Goal: Task Accomplishment & Management: Use online tool/utility

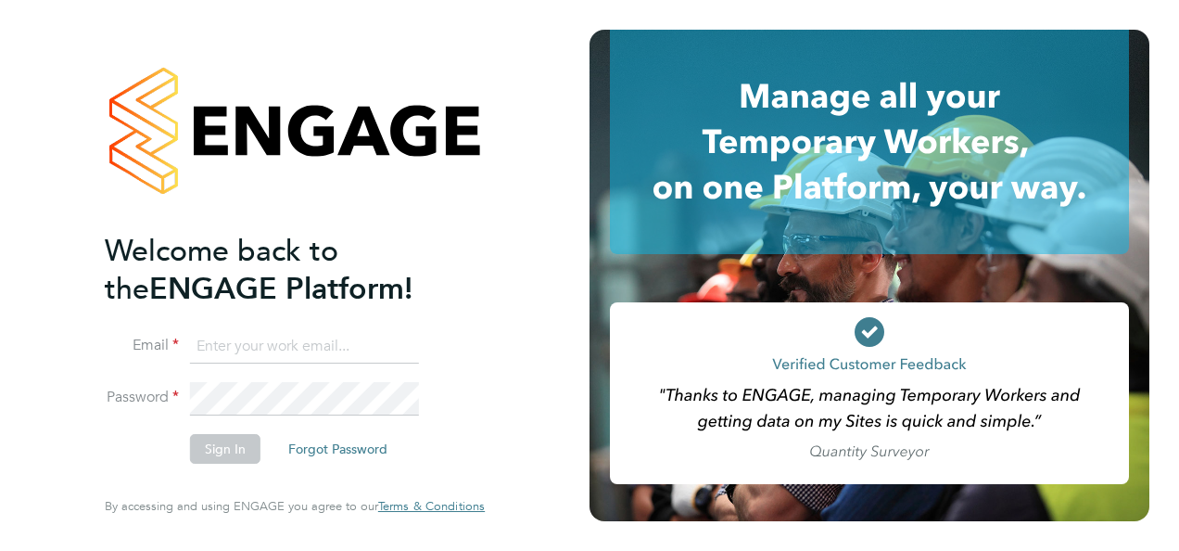
click at [204, 352] on input at bounding box center [304, 346] width 229 height 33
type input "chris.mcinally@ngbailey.co.uk"
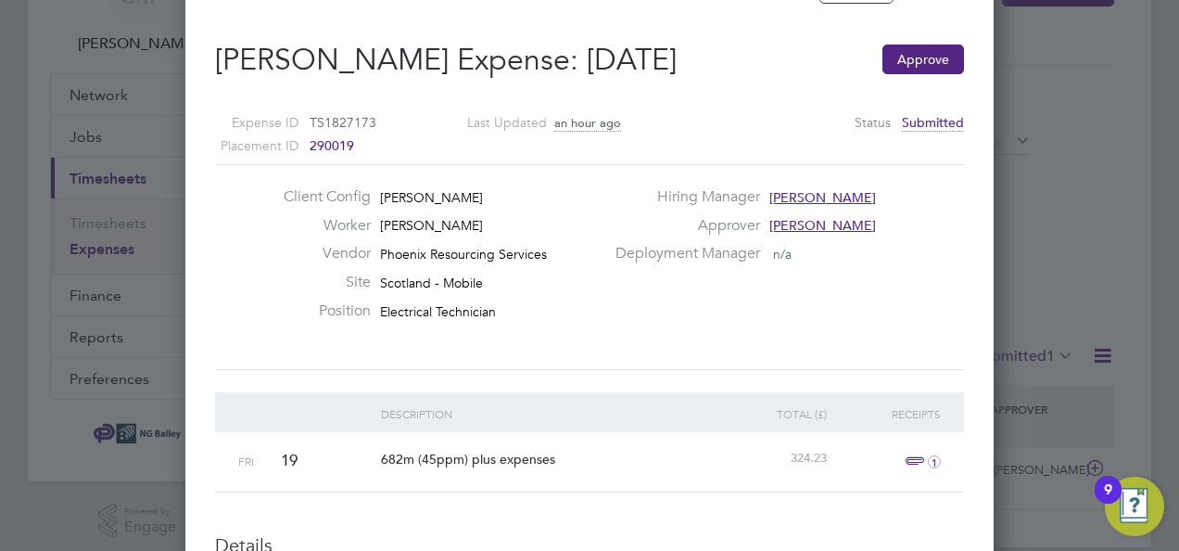
scroll to position [103, 0]
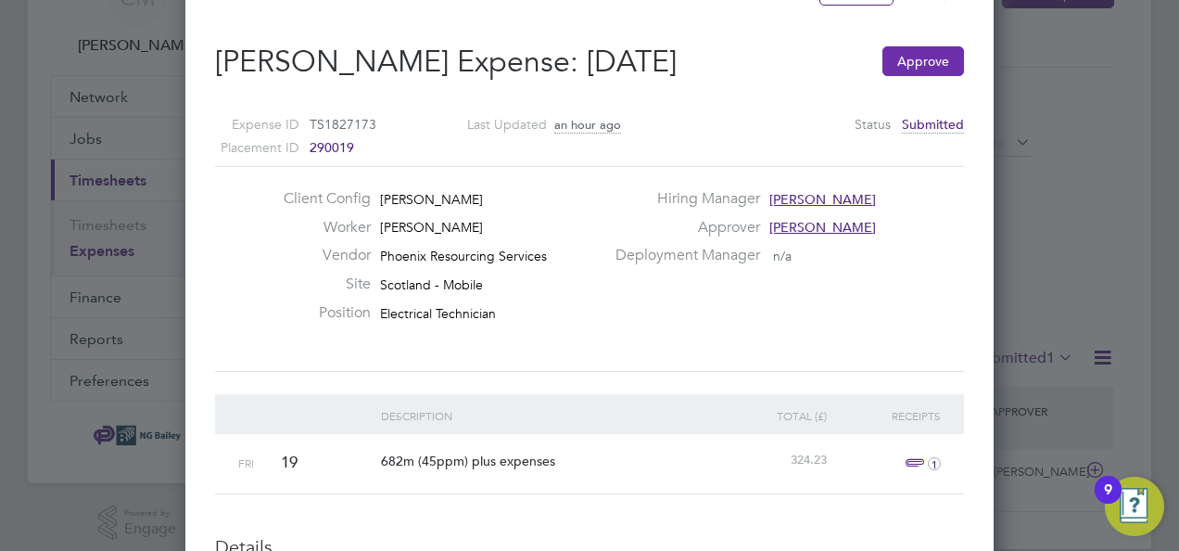
click at [933, 64] on button "Approve" at bounding box center [923, 61] width 82 height 30
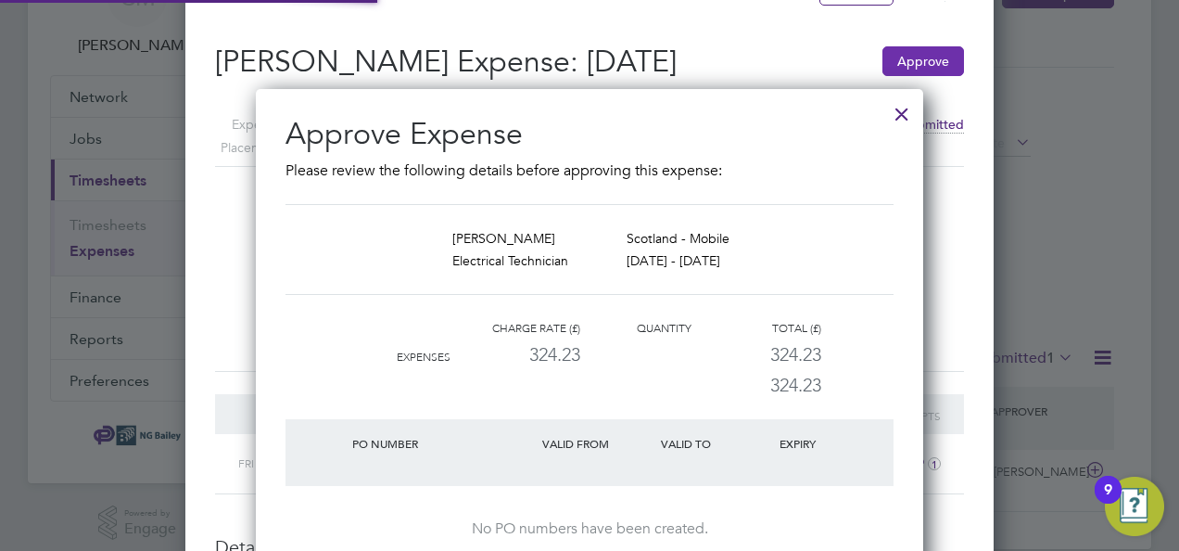
scroll to position [32, 186]
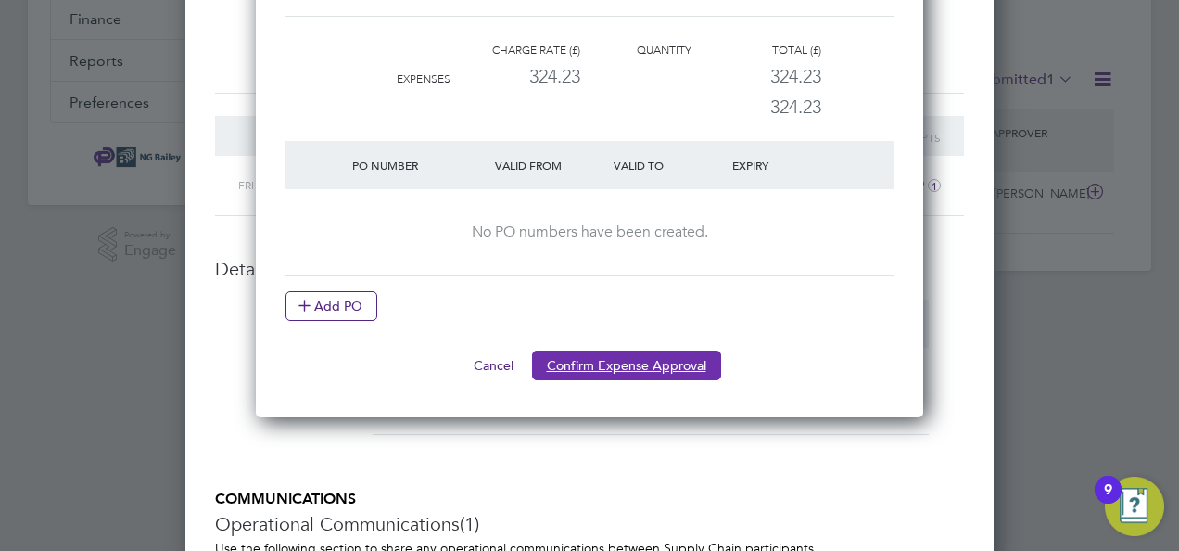
click at [681, 360] on button "Confirm Expense Approval" at bounding box center [626, 365] width 189 height 30
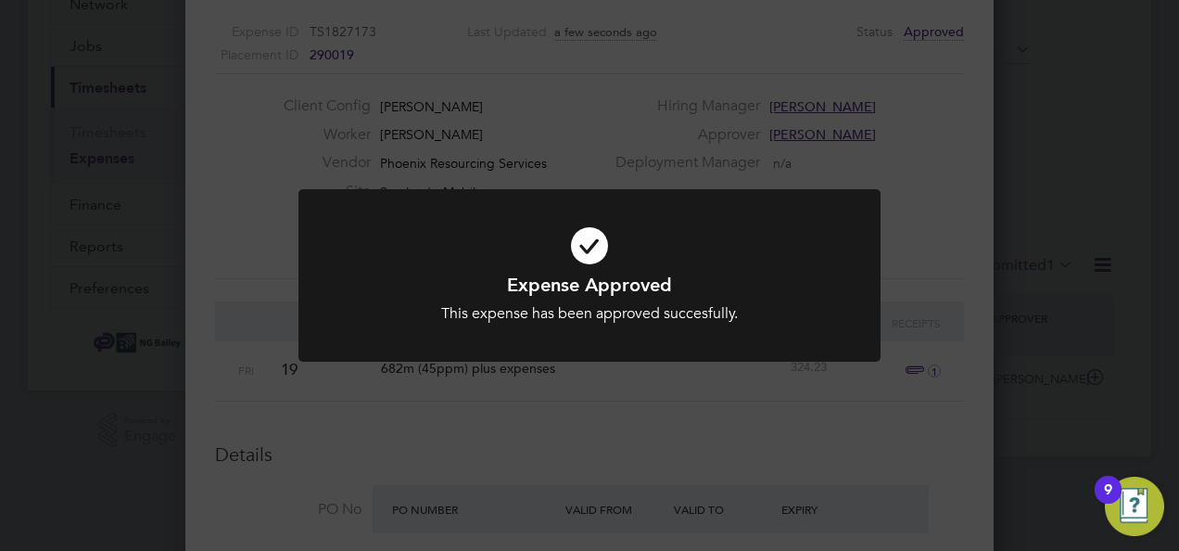
click at [945, 215] on div "Expense Approved This expense has been approved succesfully. Cancel Okay" at bounding box center [589, 275] width 1179 height 551
